Goal: Information Seeking & Learning: Learn about a topic

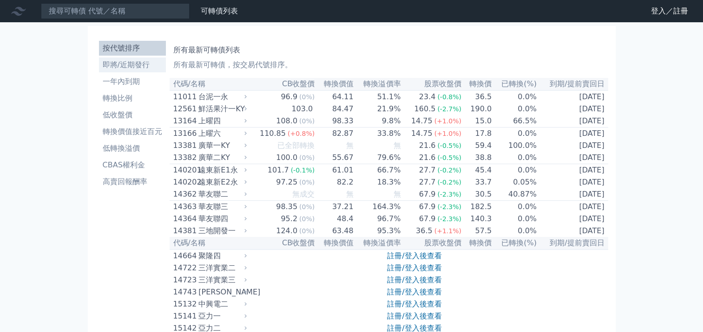
click at [126, 65] on li "即將/近期發行" at bounding box center [132, 64] width 67 height 11
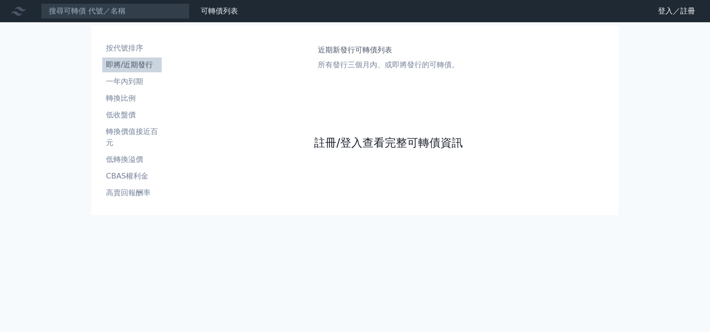
click at [389, 146] on link "註冊/登入查看完整可轉債資訊" at bounding box center [388, 143] width 149 height 15
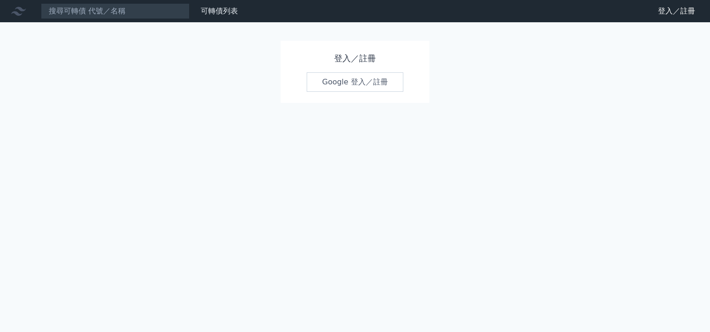
drag, startPoint x: 278, startPoint y: 0, endPoint x: 106, endPoint y: 116, distance: 207.1
click at [106, 117] on div "可轉債列表 財務數據 可轉債列表 財務數據 登入／註冊 登入／註冊 登入／註冊 Google 登入／註冊" at bounding box center [355, 166] width 710 height 332
click at [93, 12] on input at bounding box center [115, 11] width 149 height 16
click at [27, 12] on div at bounding box center [21, 11] width 30 height 15
click at [13, 13] on icon at bounding box center [18, 11] width 15 height 9
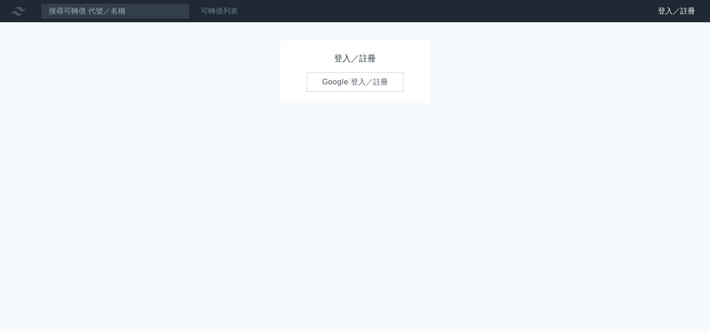
click at [206, 12] on link "可轉債列表" at bounding box center [219, 11] width 37 height 9
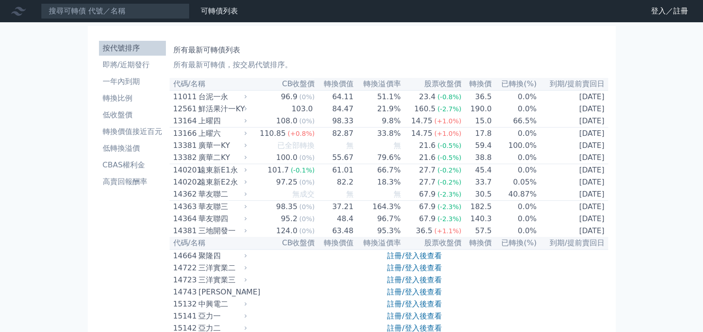
click at [571, 88] on th "到期/提前賣回日" at bounding box center [572, 84] width 71 height 13
click at [652, 14] on link "登入／註冊" at bounding box center [669, 11] width 52 height 15
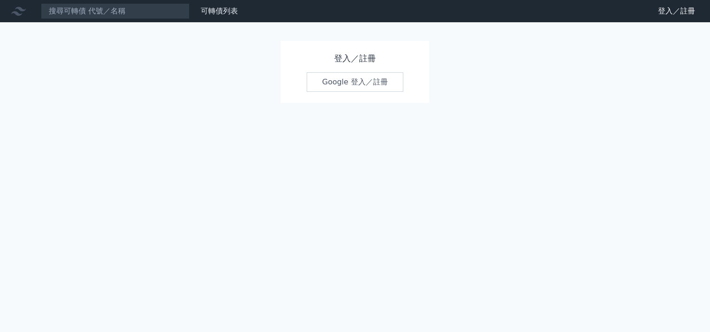
click at [386, 85] on link "Google 登入／註冊" at bounding box center [354, 82] width 97 height 20
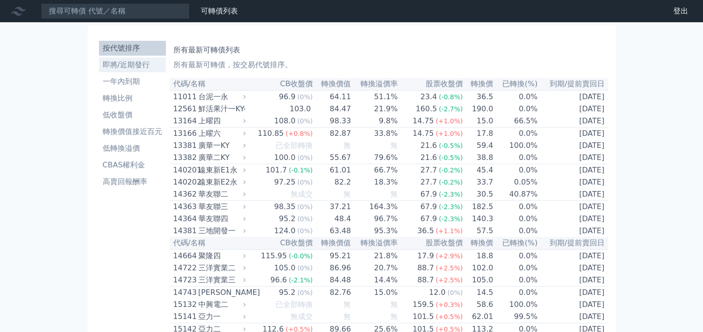
click at [127, 61] on li "即將/近期發行" at bounding box center [132, 64] width 67 height 11
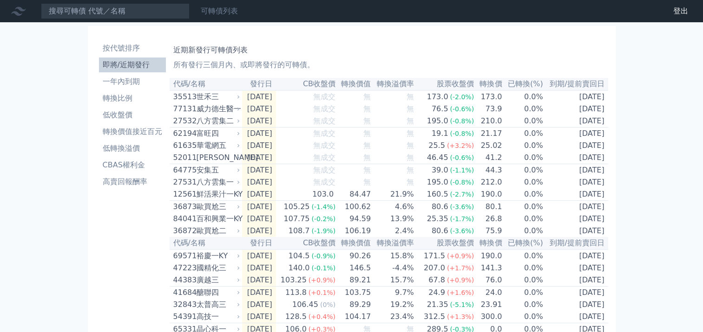
click at [225, 13] on link "可轉債列表" at bounding box center [219, 11] width 37 height 9
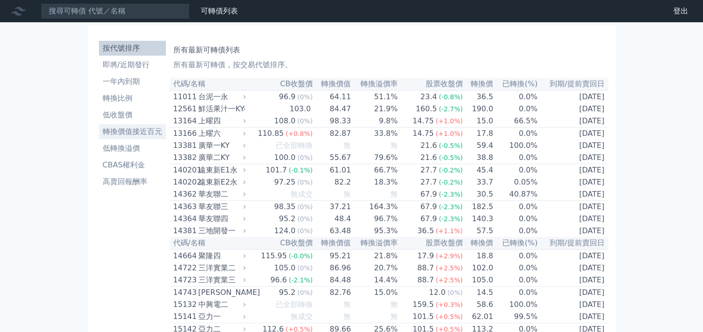
click at [127, 135] on li "轉換價值接近百元" at bounding box center [132, 131] width 67 height 11
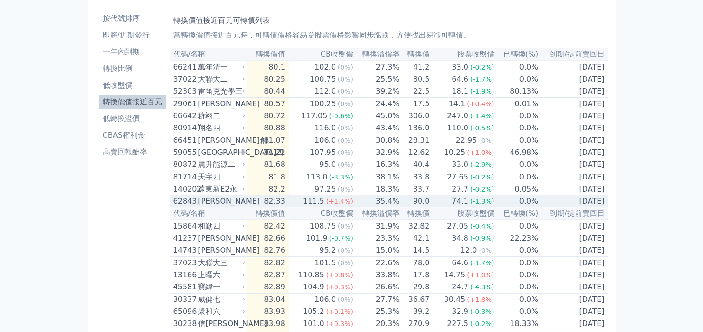
scroll to position [31, 0]
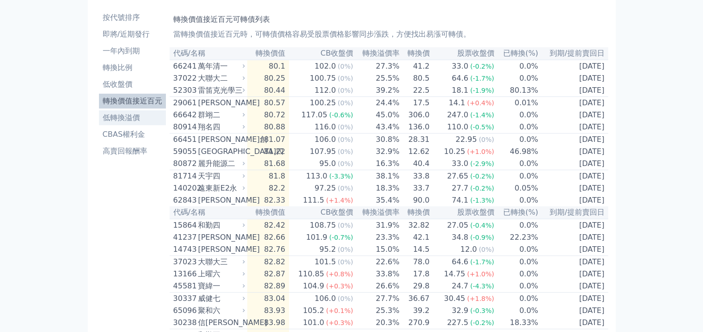
click at [128, 117] on li "低轉換溢價" at bounding box center [132, 117] width 67 height 11
